Goal: Check status: Check status

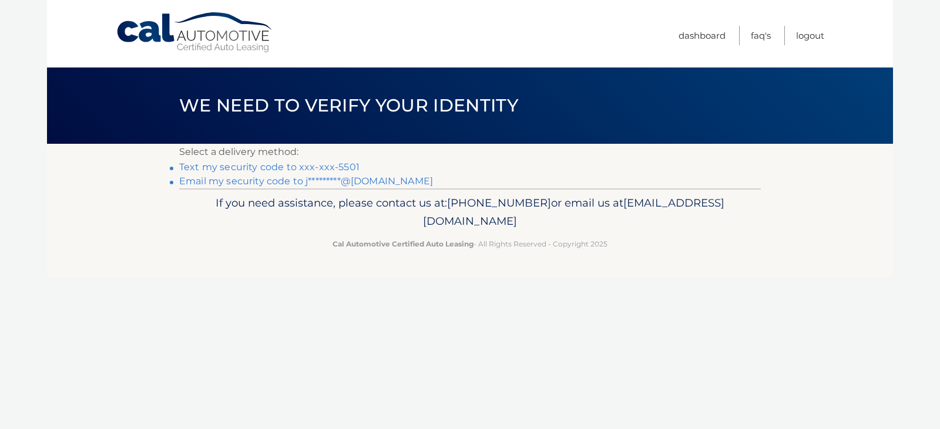
click at [380, 184] on link "Email my security code to j*********@gmail.com" at bounding box center [306, 181] width 254 height 11
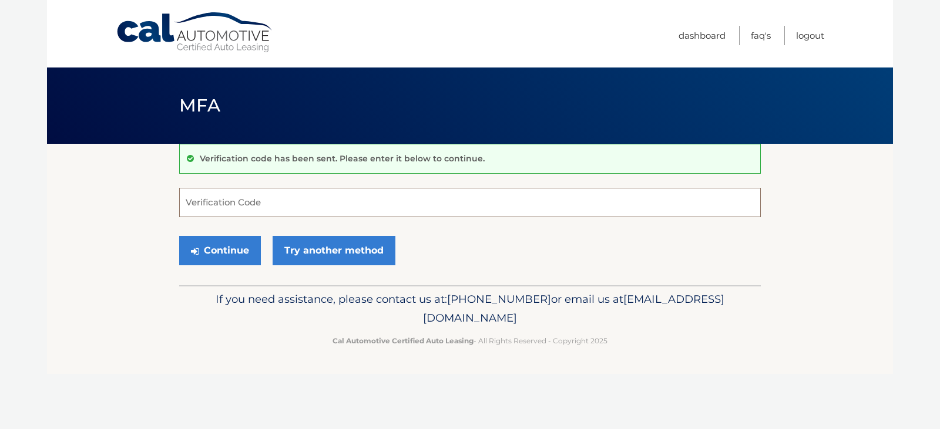
paste input "274719"
click at [212, 247] on button "Continue" at bounding box center [220, 250] width 82 height 29
click at [217, 258] on button "Continue" at bounding box center [220, 250] width 82 height 29
type input "274719"
click at [251, 247] on button "Continue" at bounding box center [220, 250] width 82 height 29
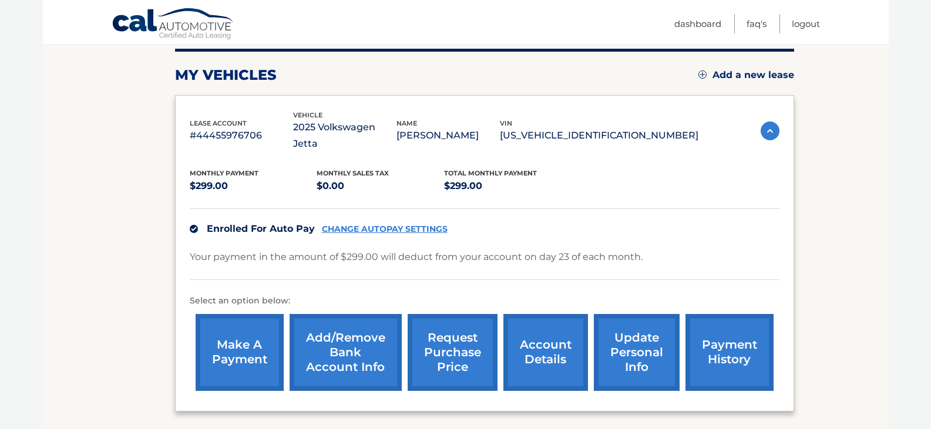
scroll to position [176, 0]
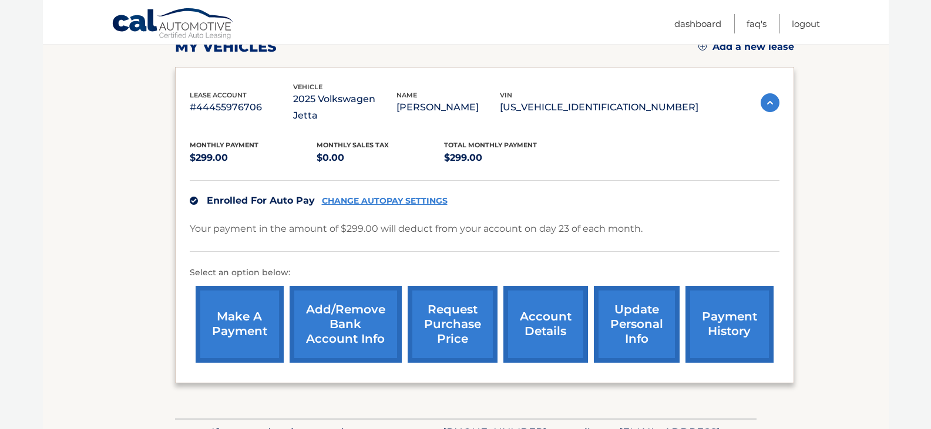
click at [714, 303] on link "payment history" at bounding box center [730, 324] width 88 height 77
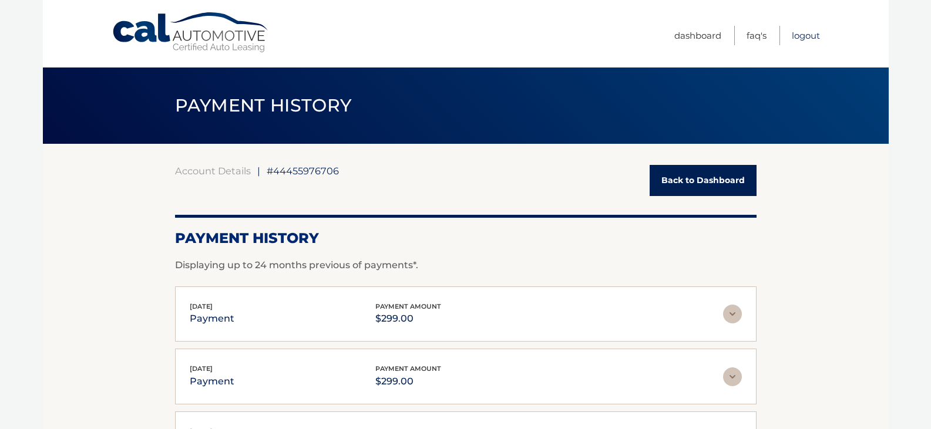
click at [798, 36] on link "Logout" at bounding box center [806, 35] width 28 height 19
